Goal: Task Accomplishment & Management: Manage account settings

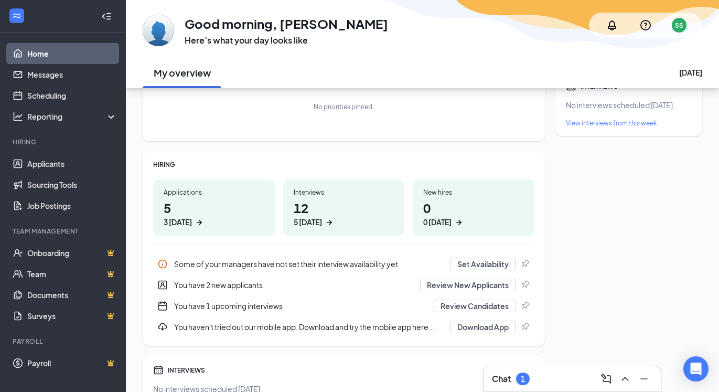
scroll to position [105, 0]
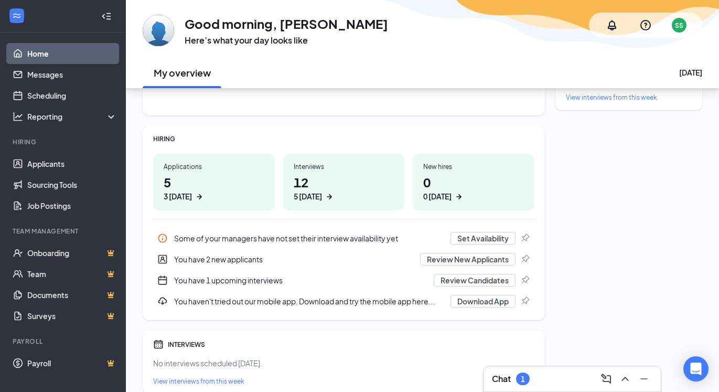
drag, startPoint x: 323, startPoint y: 45, endPoint x: 307, endPoint y: 56, distance: 19.5
click at [323, 45] on h3 "Here’s what your day looks like" at bounding box center [287, 41] width 204 height 12
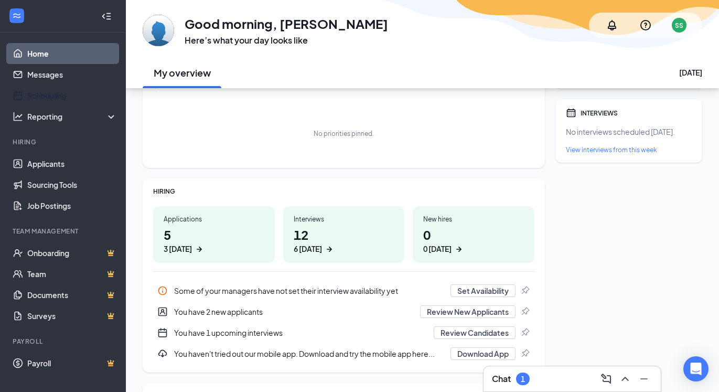
click at [62, 101] on link "Scheduling" at bounding box center [72, 95] width 90 height 21
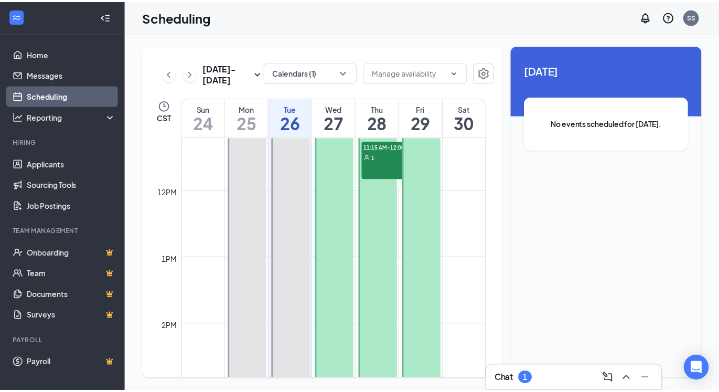
scroll to position [725, 0]
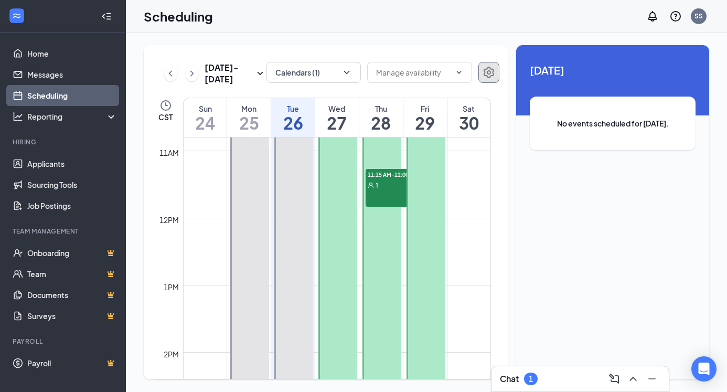
click at [483, 74] on icon "Settings" at bounding box center [489, 72] width 13 height 13
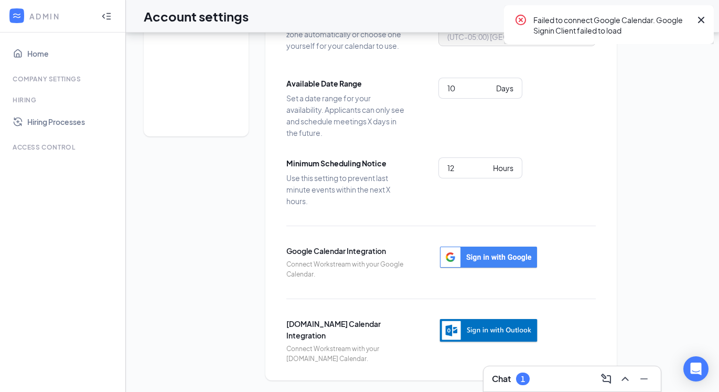
scroll to position [106, 0]
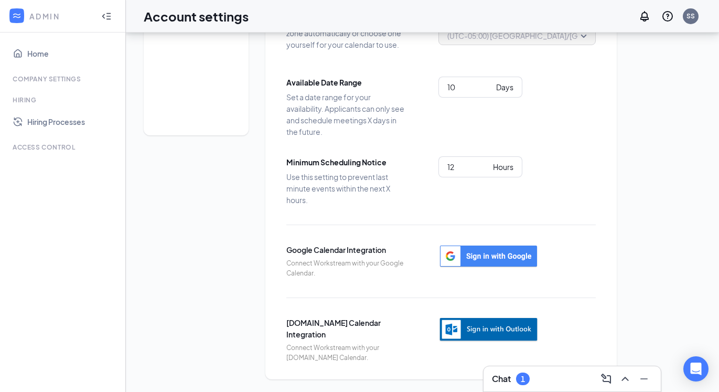
click at [479, 322] on img "button" at bounding box center [489, 330] width 100 height 26
click at [447, 326] on img "button" at bounding box center [489, 330] width 100 height 26
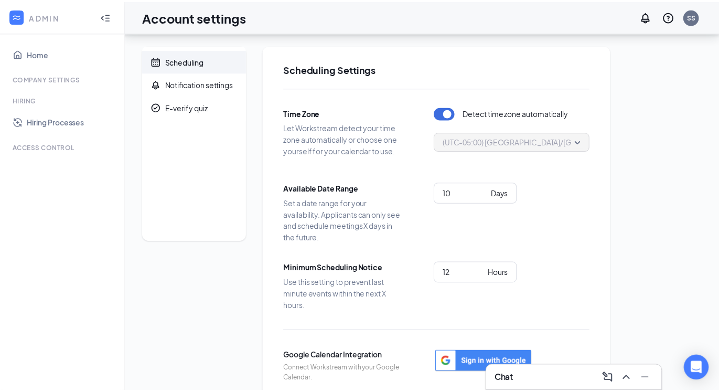
scroll to position [106, 0]
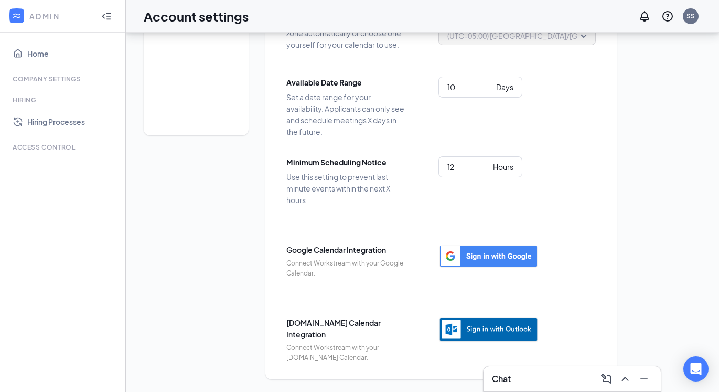
click at [495, 333] on img "button" at bounding box center [489, 330] width 100 height 26
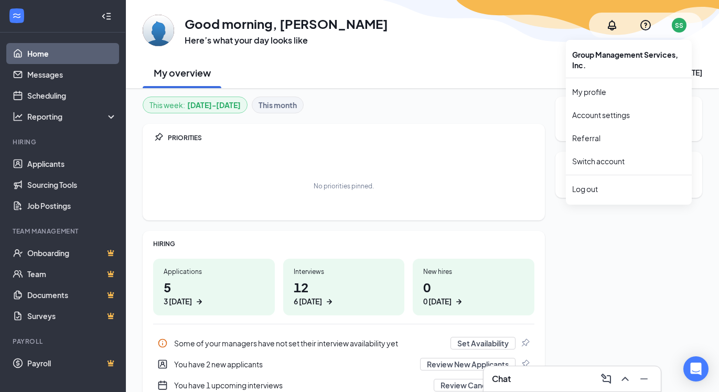
click at [680, 22] on div "SS" at bounding box center [679, 25] width 8 height 9
click at [619, 116] on link "Account settings" at bounding box center [628, 115] width 113 height 10
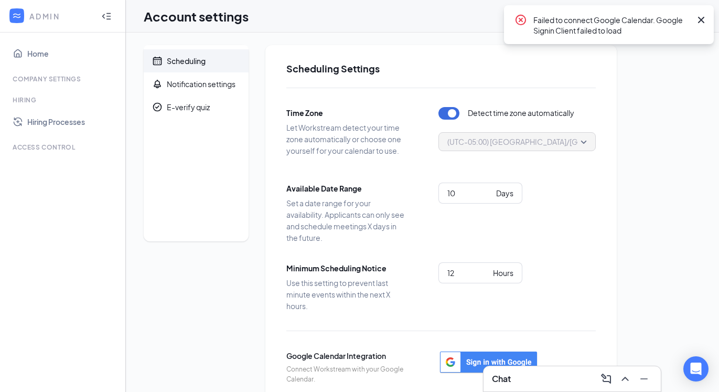
click at [703, 22] on icon "Cross" at bounding box center [701, 20] width 6 height 6
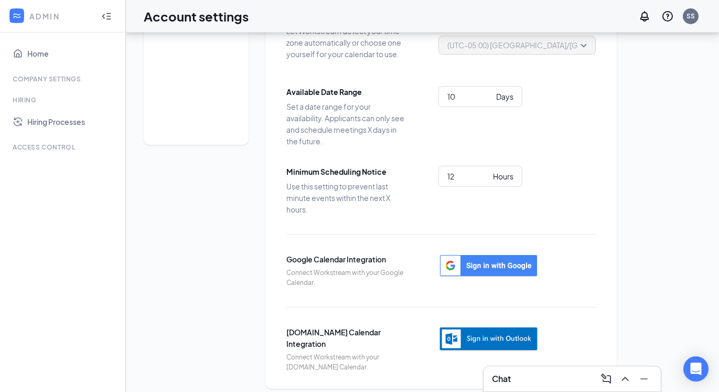
scroll to position [106, 0]
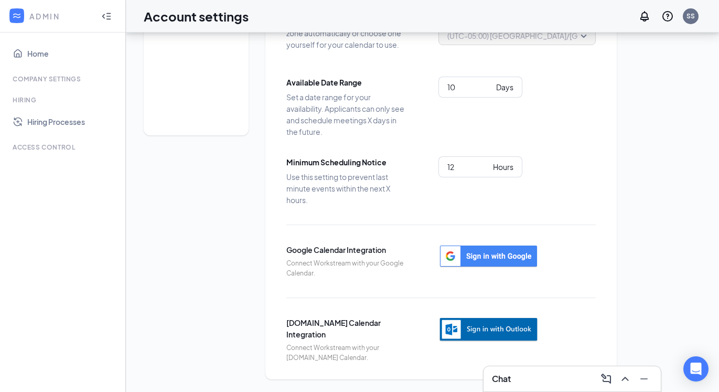
click at [494, 321] on img "button" at bounding box center [489, 330] width 100 height 26
click at [502, 330] on img "button" at bounding box center [489, 330] width 100 height 26
click at [81, 34] on ul "Home Company Settings Hiring Hiring Processes Time Management TIPS MANAGEMENT A…" at bounding box center [62, 212] width 125 height 359
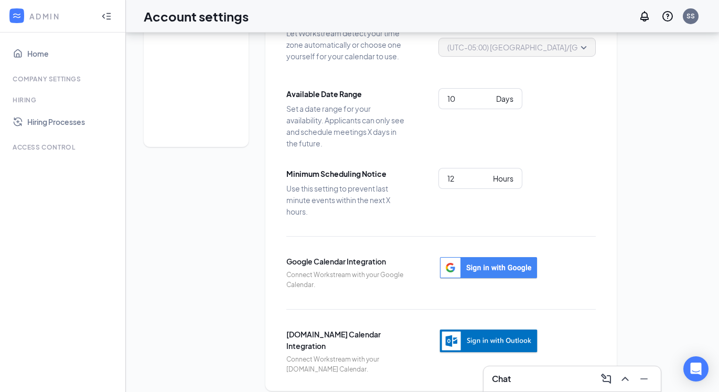
drag, startPoint x: 287, startPoint y: 1, endPoint x: 281, endPoint y: 0, distance: 6.9
click at [287, 1] on div "Account settings SS" at bounding box center [422, 16] width 593 height 33
click at [519, 341] on img "button" at bounding box center [489, 341] width 100 height 26
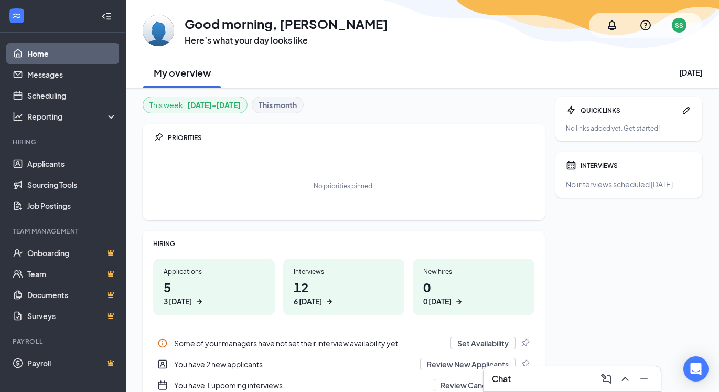
click at [680, 24] on div "SS" at bounding box center [679, 25] width 8 height 9
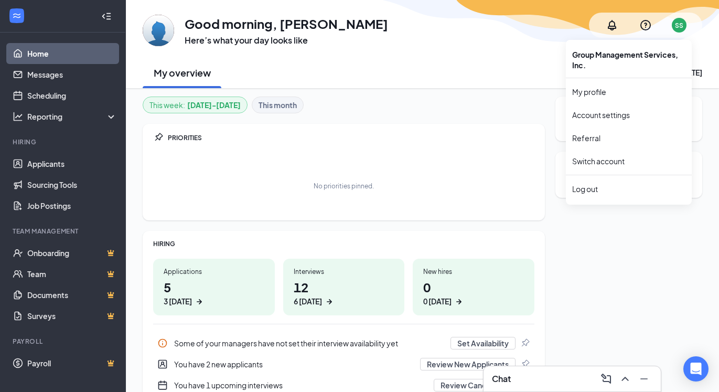
click at [615, 120] on link "Account settings" at bounding box center [628, 115] width 113 height 10
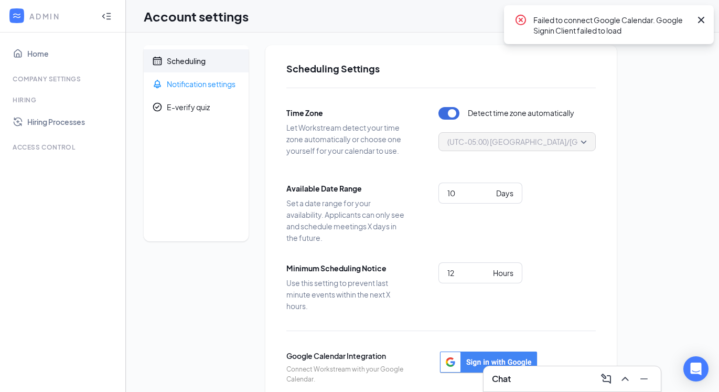
click at [224, 88] on div "Notification settings" at bounding box center [201, 84] width 69 height 10
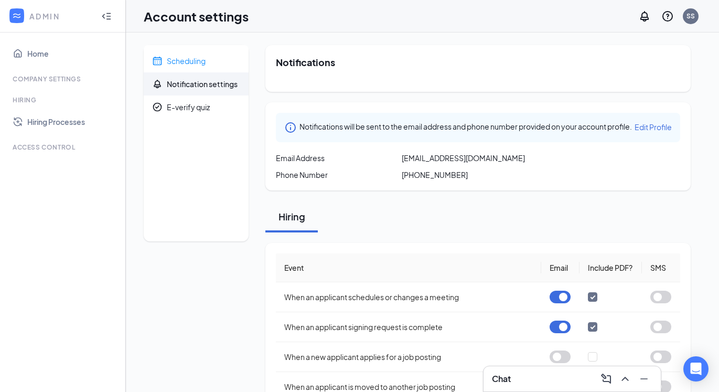
click at [187, 67] on span "Scheduling" at bounding box center [203, 60] width 73 height 23
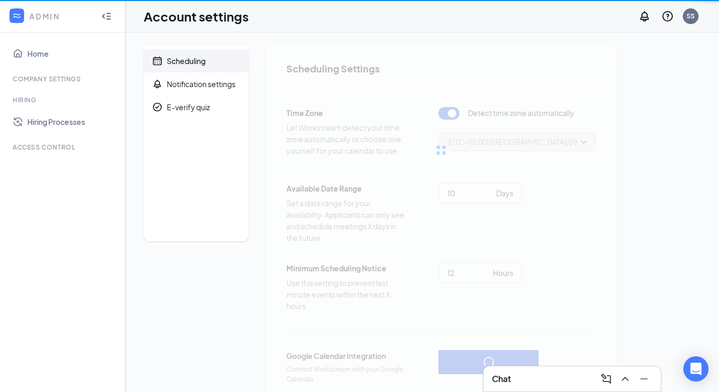
click at [187, 63] on div "Scheduling" at bounding box center [186, 61] width 39 height 10
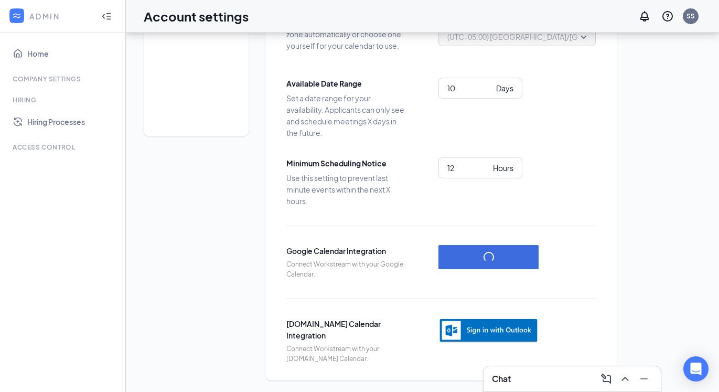
scroll to position [106, 0]
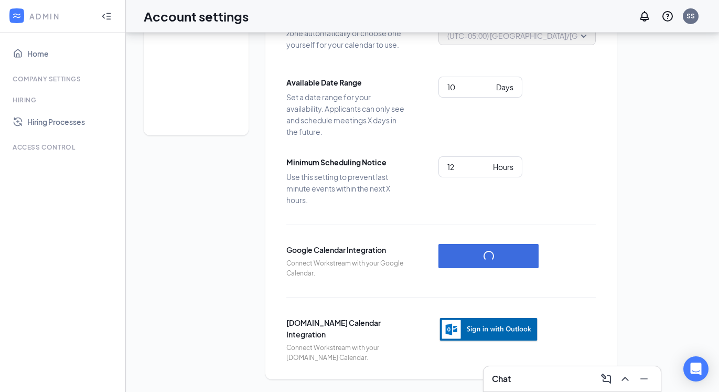
click at [514, 330] on img "button" at bounding box center [489, 330] width 100 height 26
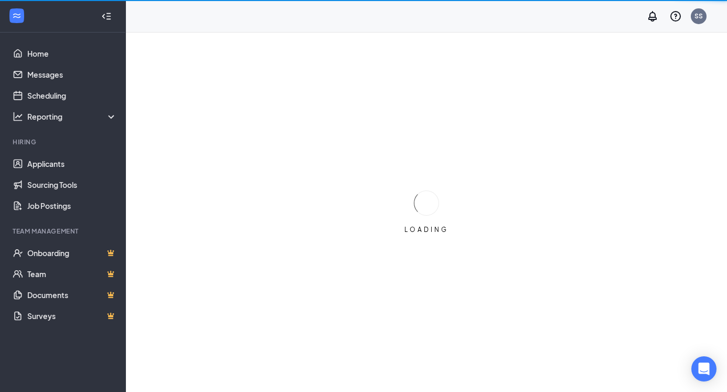
click at [698, 19] on div "SS" at bounding box center [699, 16] width 8 height 9
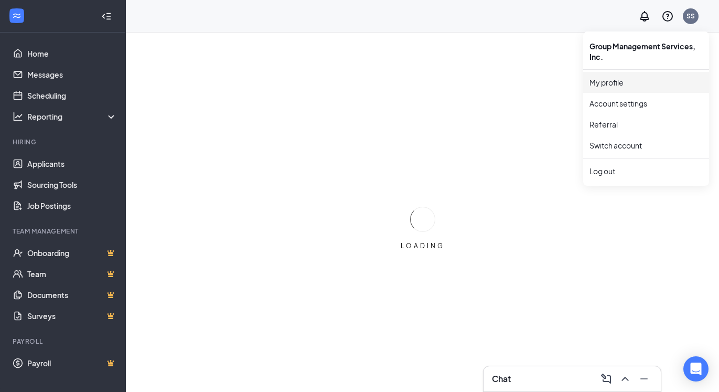
click at [614, 81] on link "My profile" at bounding box center [646, 82] width 113 height 10
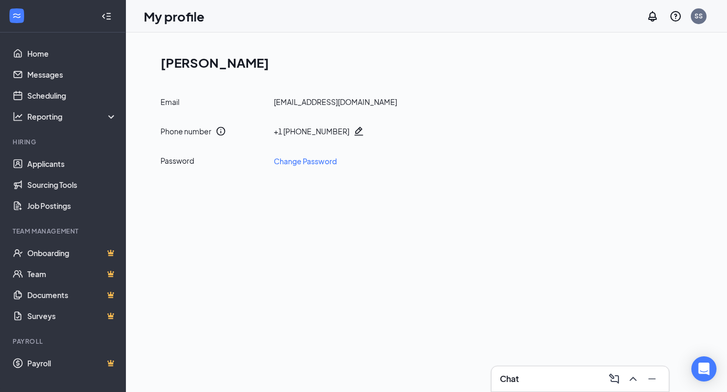
click at [306, 162] on link "Change Password" at bounding box center [305, 161] width 63 height 12
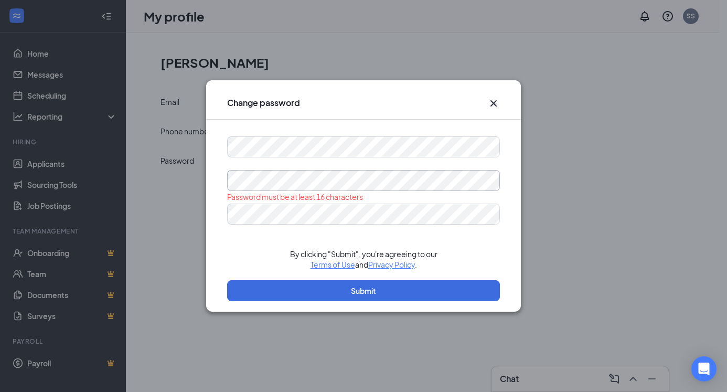
click at [46, 173] on div "Change password Password must be at least 16 characters By clicking "Submit", y…" at bounding box center [363, 196] width 727 height 392
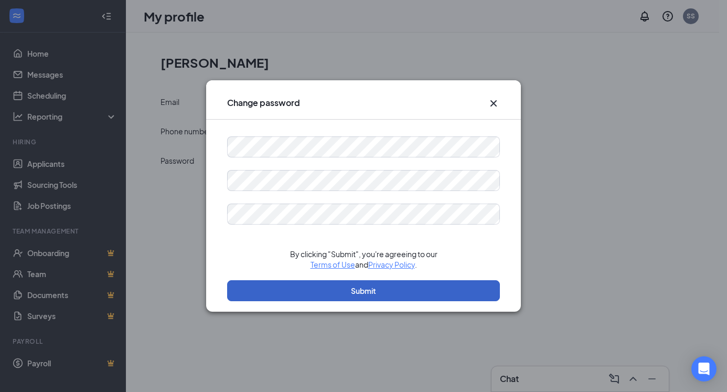
click at [338, 295] on button "Submit" at bounding box center [363, 290] width 273 height 21
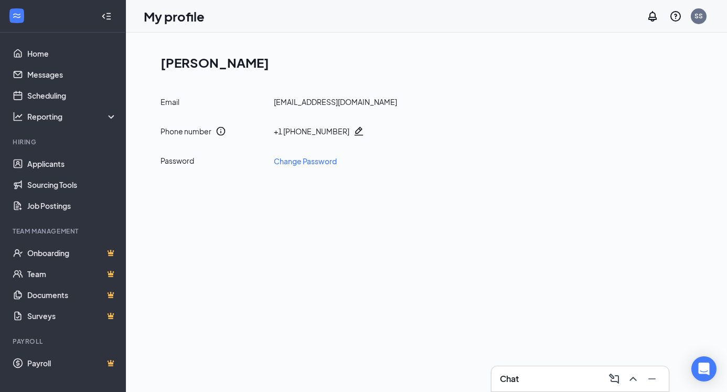
click at [347, 168] on div "Shannon Stephens Email sstephens@groupmgmt.com Phone number + 1 (205) 223-2767 …" at bounding box center [426, 110] width 565 height 130
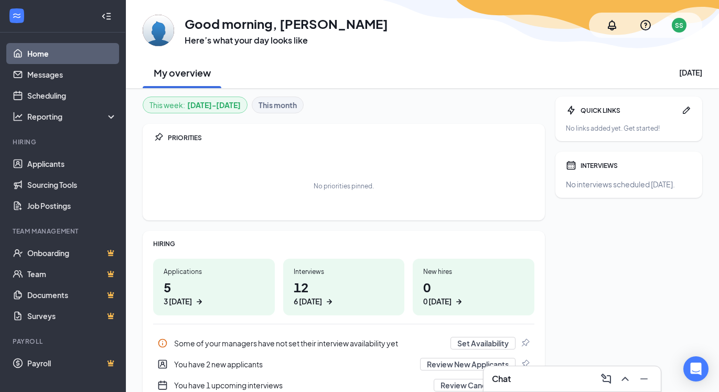
scroll to position [52, 0]
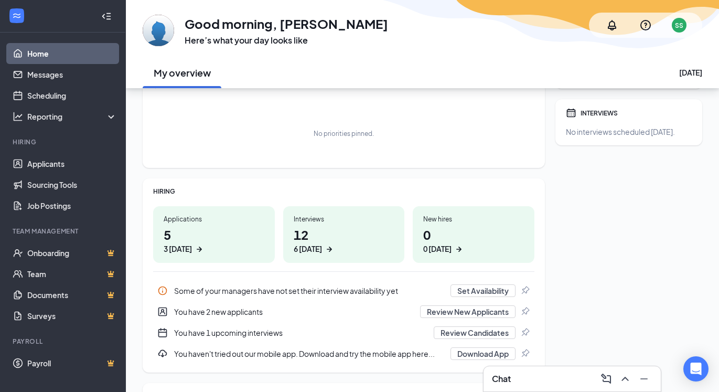
click at [675, 23] on div "SS" at bounding box center [679, 25] width 8 height 9
click at [684, 28] on div "SS" at bounding box center [679, 25] width 15 height 15
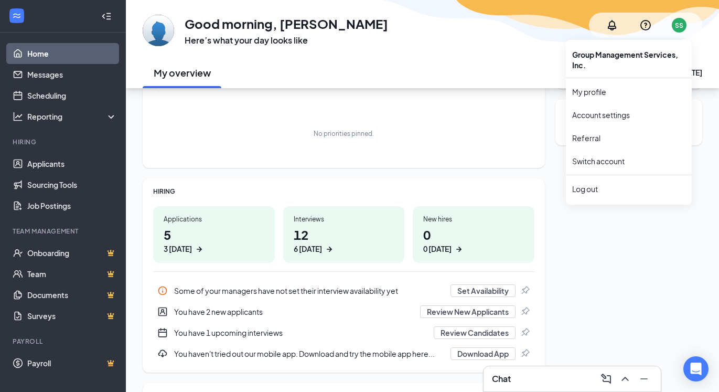
click at [606, 117] on link "Account settings" at bounding box center [628, 115] width 113 height 10
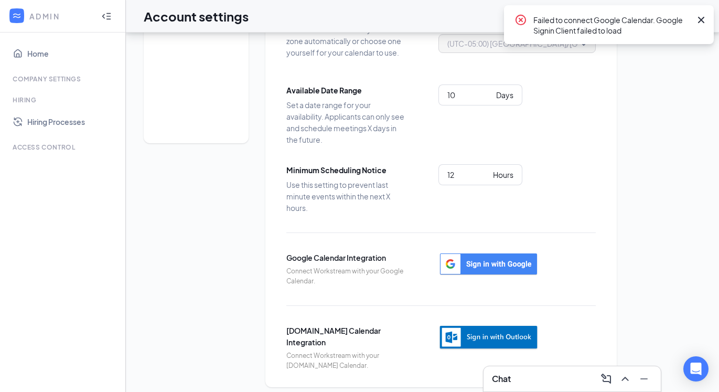
scroll to position [105, 0]
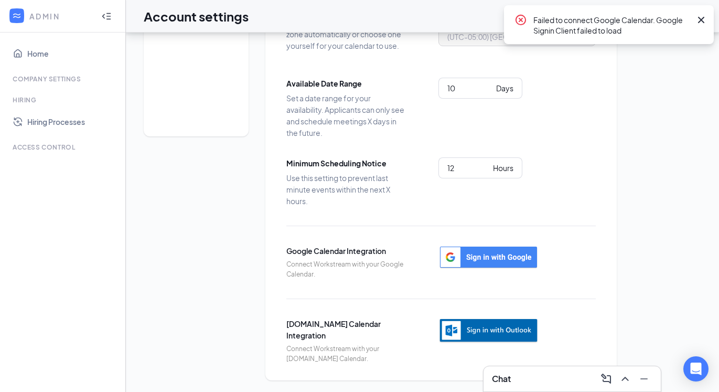
click at [495, 332] on img "button" at bounding box center [489, 331] width 100 height 26
